Goal: Task Accomplishment & Management: Manage account settings

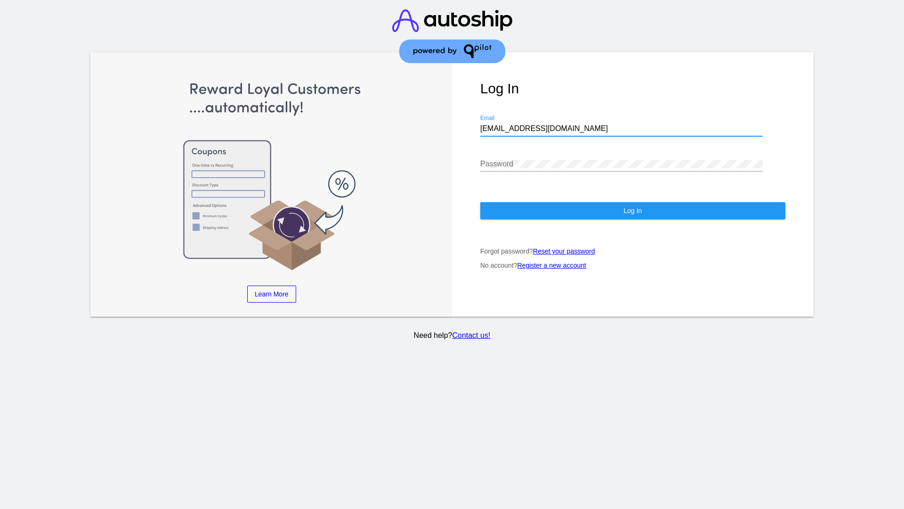
type input "[EMAIL_ADDRESS][DOMAIN_NAME]"
click at [632, 211] on span "Log In" at bounding box center [632, 211] width 18 height 8
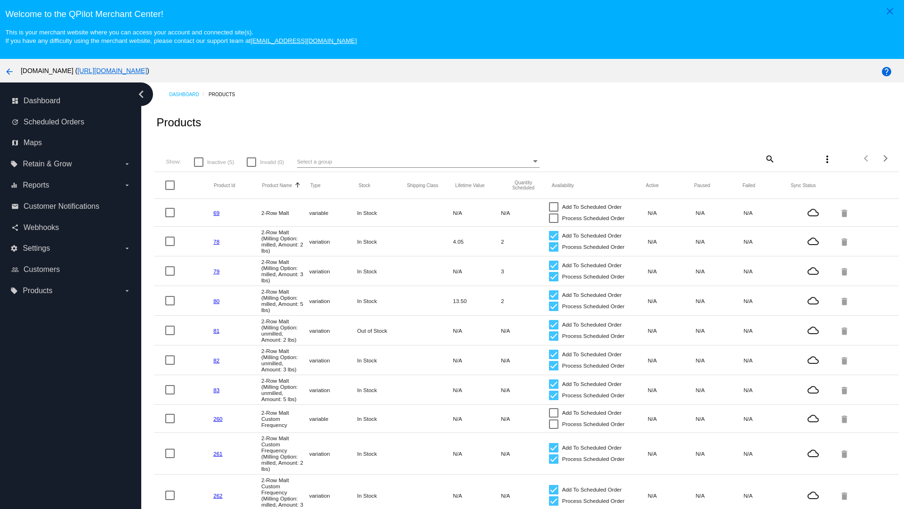
click at [214, 162] on span "Inactive (5)" at bounding box center [220, 161] width 27 height 11
click at [199, 167] on input "Inactive (5)" at bounding box center [198, 167] width 0 height 0
checkbox input "true"
click at [769, 158] on mat-icon "search" at bounding box center [769, 158] width 11 height 15
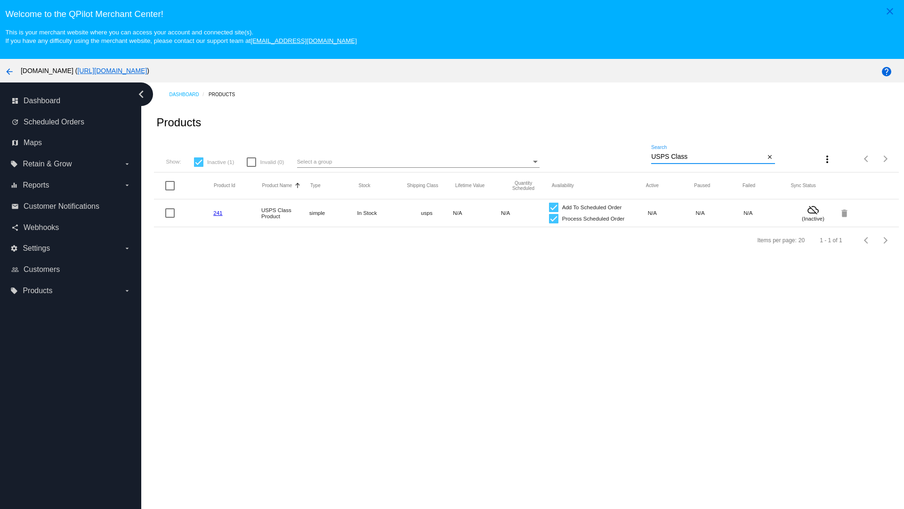
type input "Variable Enable"
